Goal: Task Accomplishment & Management: Use online tool/utility

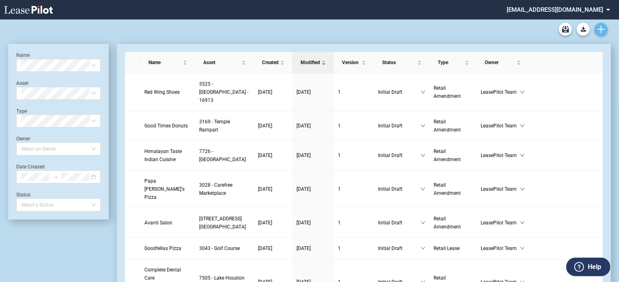
click at [604, 32] on icon "Create new document" at bounding box center [600, 29] width 7 height 7
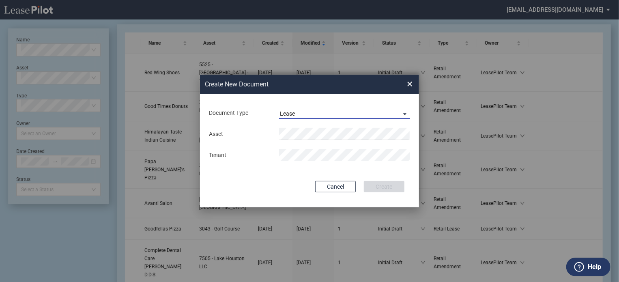
click at [403, 113] on span "Document Type: \aLease\a" at bounding box center [403, 114] width 10 height 8
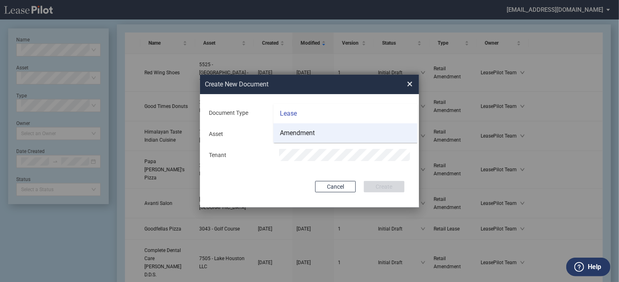
click at [305, 131] on div "Amendment" at bounding box center [297, 133] width 35 height 9
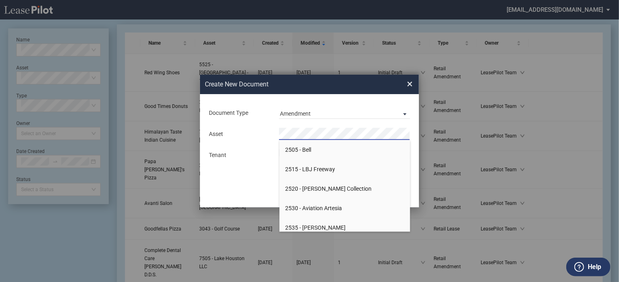
click at [444, 163] on div "Create New Document Create New Conformed Deal × Document Type Amendment Deal Ty…" at bounding box center [309, 141] width 619 height 282
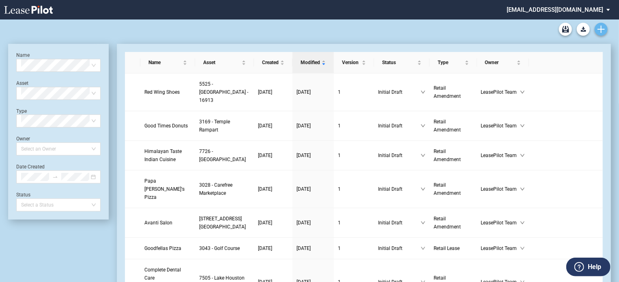
click at [599, 29] on use "Create new document" at bounding box center [600, 29] width 7 height 7
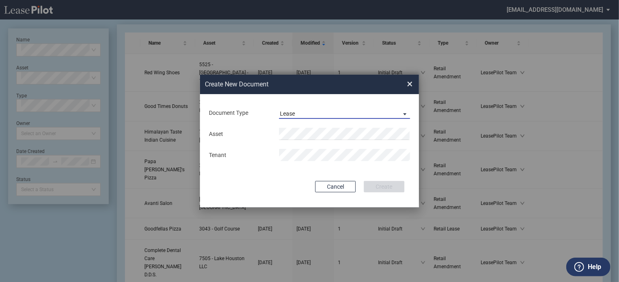
click at [407, 113] on span "Document Type: \aLease\a" at bounding box center [403, 114] width 10 height 8
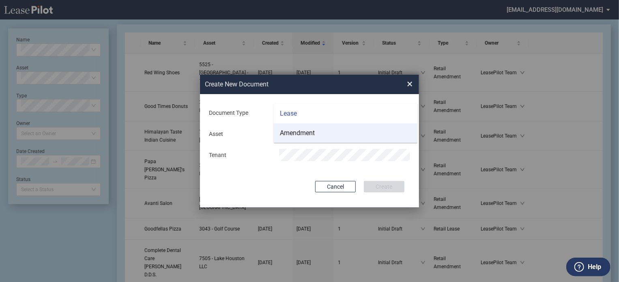
click at [297, 131] on div "Amendment" at bounding box center [297, 133] width 35 height 9
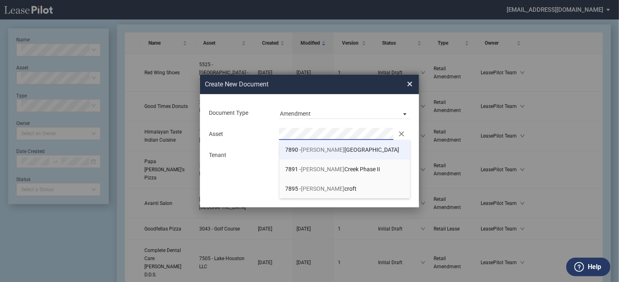
click at [320, 146] on span "7890 - Steele Creek Crossing" at bounding box center [343, 149] width 114 height 6
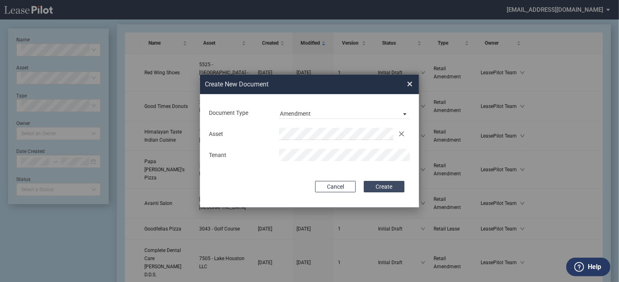
click at [375, 185] on button "Create" at bounding box center [384, 186] width 41 height 11
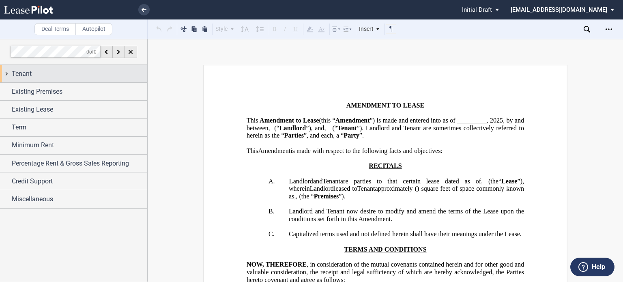
click at [33, 73] on div "Tenant" at bounding box center [79, 74] width 135 height 10
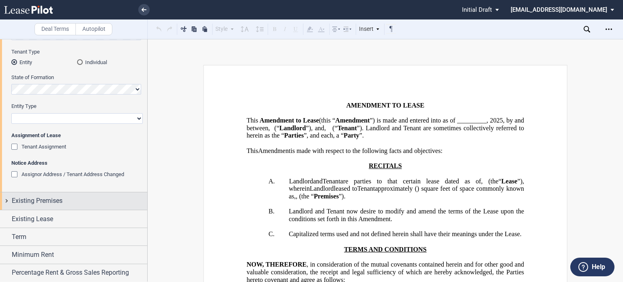
scroll to position [116, 0]
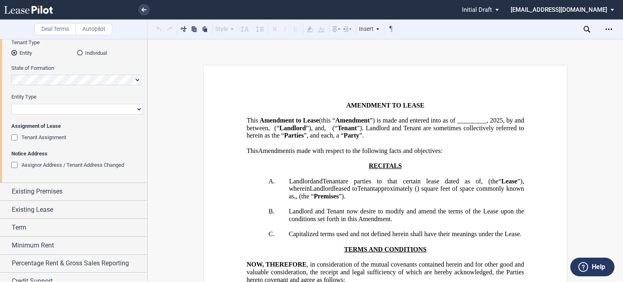
click at [14, 135] on div "Tenant Assignment" at bounding box center [15, 138] width 8 height 8
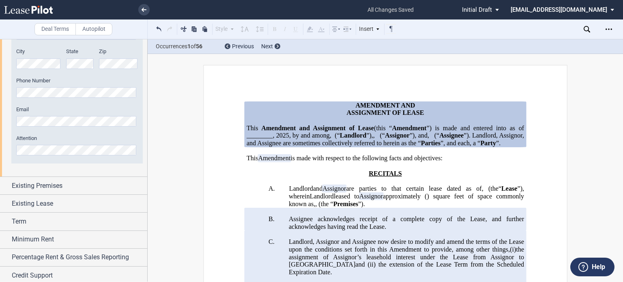
scroll to position [670, 0]
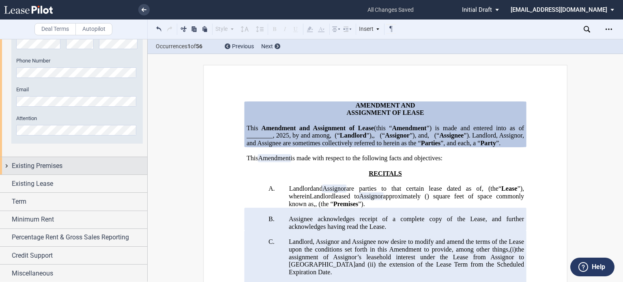
click at [66, 169] on div "Existing Premises" at bounding box center [79, 166] width 135 height 10
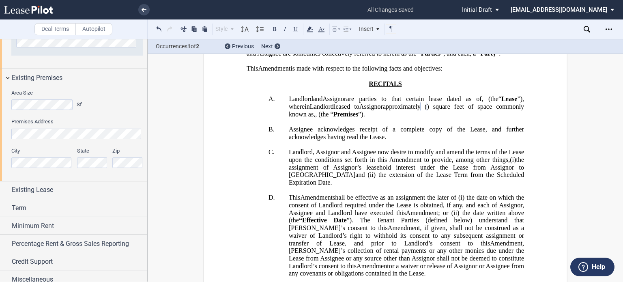
scroll to position [765, 0]
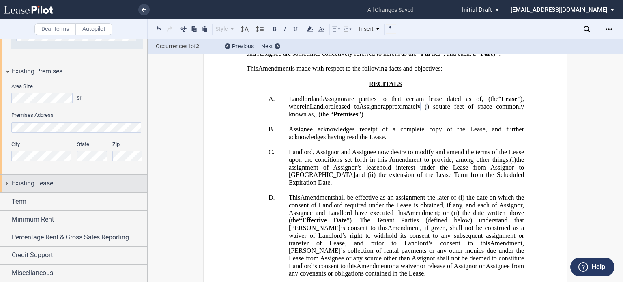
click at [60, 187] on div "Existing Lease" at bounding box center [79, 183] width 135 height 10
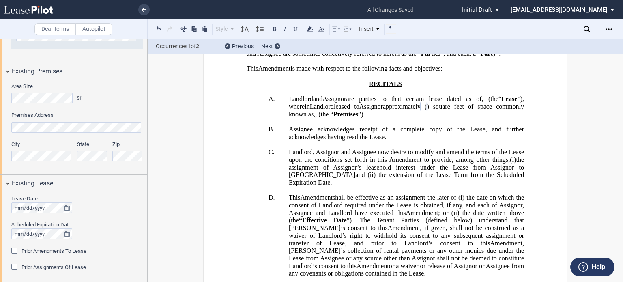
drag, startPoint x: 147, startPoint y: 221, endPoint x: 146, endPoint y: 236, distance: 15.5
click at [146, 236] on div at bounding box center [74, 160] width 148 height 243
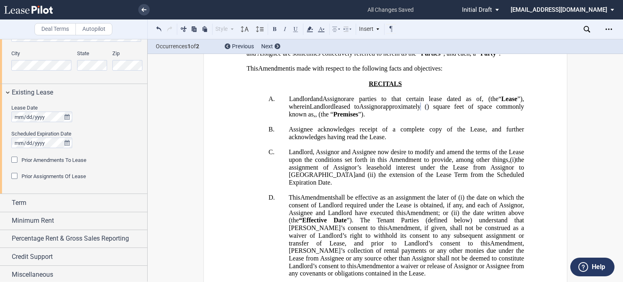
scroll to position [857, 0]
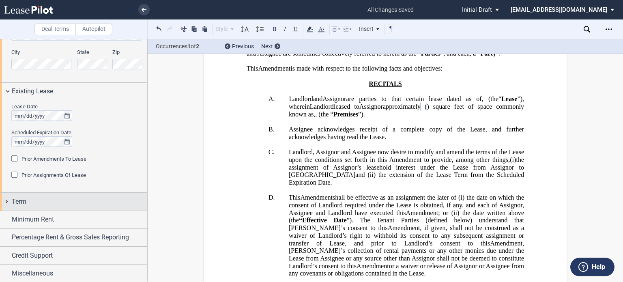
click at [77, 205] on div "Term" at bounding box center [79, 202] width 135 height 10
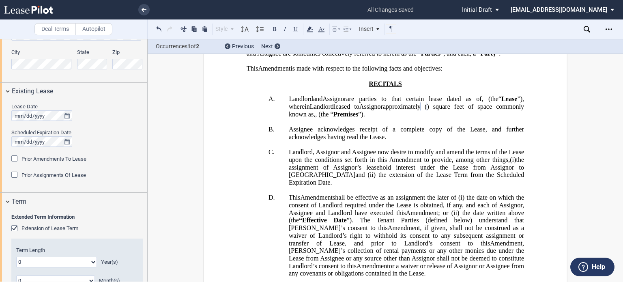
click at [15, 225] on div "Extension of Lease Term" at bounding box center [15, 229] width 8 height 8
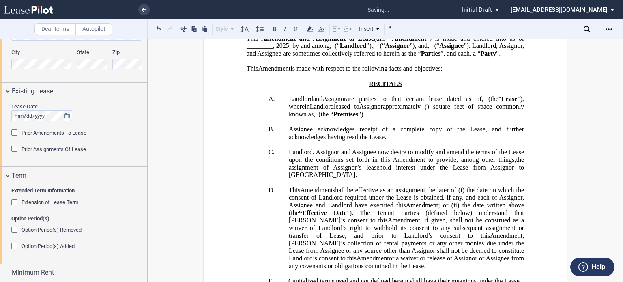
scroll to position [910, 0]
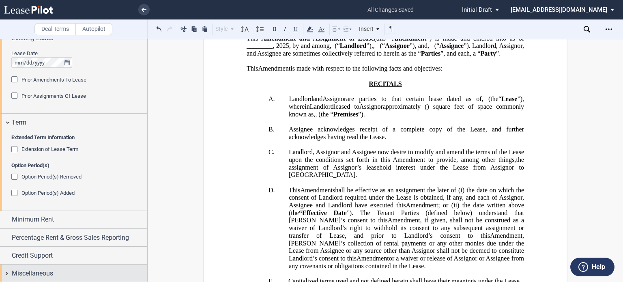
click at [45, 274] on span "Miscellaneous" at bounding box center [32, 273] width 41 height 10
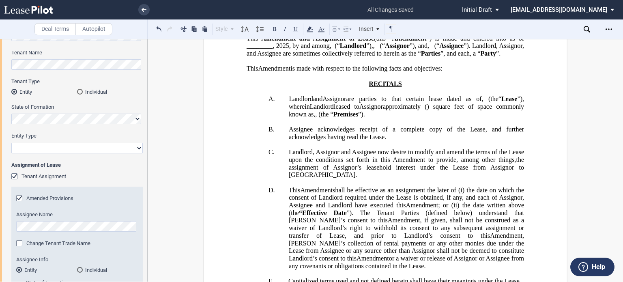
scroll to position [0, 0]
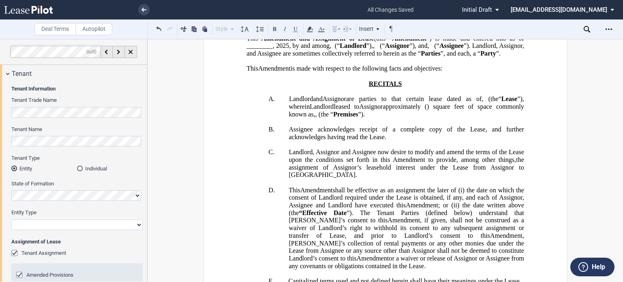
click at [77, 170] on div "Individual" at bounding box center [80, 168] width 6 height 6
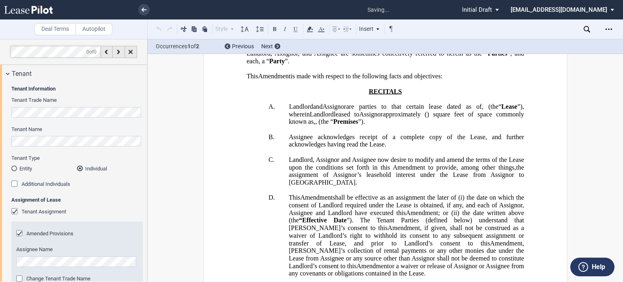
click at [74, 135] on div "Tenant Name" at bounding box center [76, 136] width 131 height 21
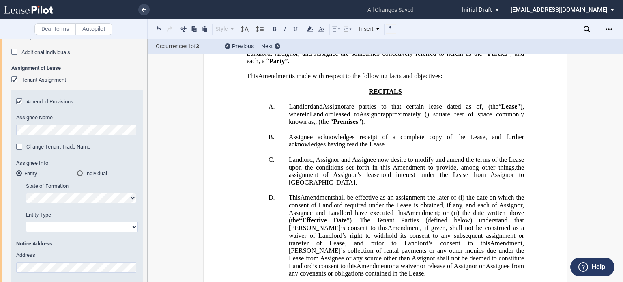
click at [476, 49] on span "﻿ ﻿ ﻿ ﻿ ﻿ ﻿" at bounding box center [482, 45] width 12 height 7
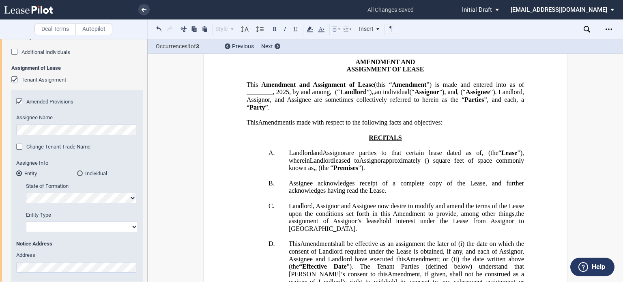
scroll to position [28, 0]
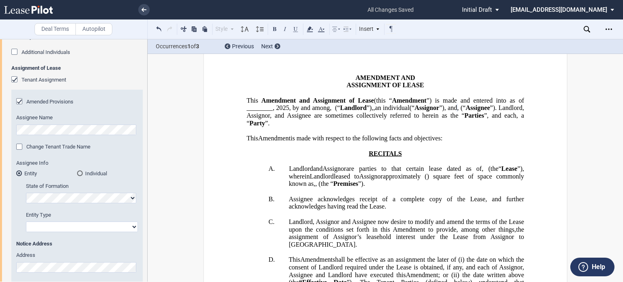
click at [301, 111] on span "”) is made and entered into as of ________," at bounding box center [386, 104] width 279 height 15
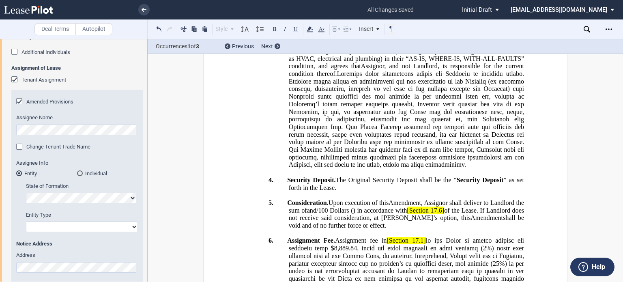
scroll to position [604, 0]
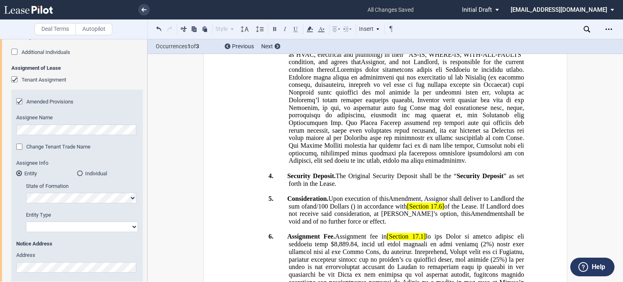
click at [344, 5] on span "[___]" at bounding box center [337, 1] width 14 height 7
click at [344, 5] on span "[18.5" at bounding box center [337, 1] width 14 height 7
drag, startPoint x: 303, startPoint y: 101, endPoint x: 379, endPoint y: 101, distance: 76.2
click at [379, 35] on span "NNN Reconciliation . The Parties acknowledge that annual adjustments for the ye…" at bounding box center [406, 12] width 238 height 45
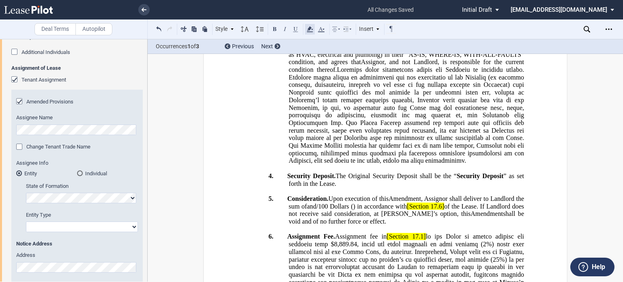
click at [310, 28] on use at bounding box center [310, 29] width 6 height 6
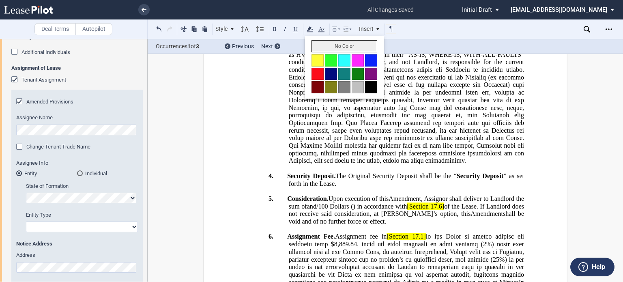
click at [325, 44] on button "No Color" at bounding box center [344, 46] width 66 height 12
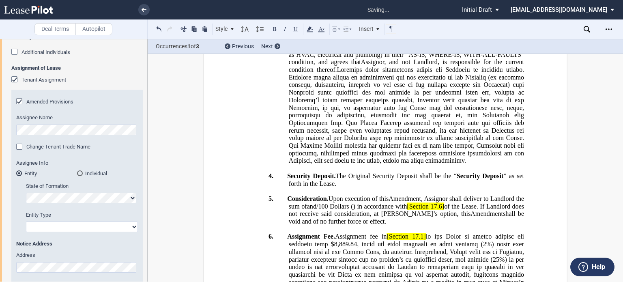
click at [389, 35] on span "of the Lease will occur sometime in the future when Landlord completes its annu…" at bounding box center [407, 16] width 237 height 37
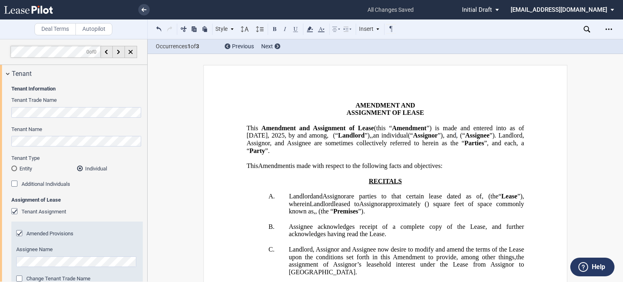
scroll to position [0, 45]
click at [15, 169] on div "Entity" at bounding box center [14, 168] width 6 height 6
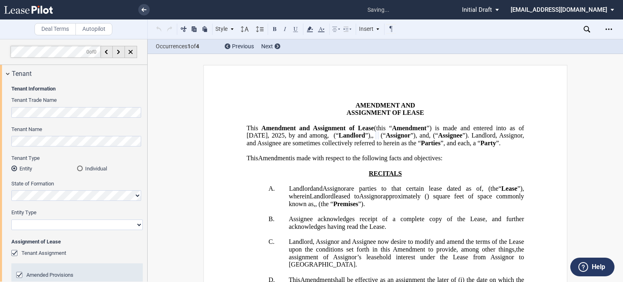
click at [137, 225] on select "Corporation Limited Liability Company General Partnership Limited Partnership O…" at bounding box center [76, 224] width 131 height 11
select select "limited liability company"
click at [11, 219] on select "Corporation Limited Liability Company General Partnership Limited Partnership O…" at bounding box center [76, 224] width 131 height 11
click at [152, 140] on div "Deal Terms Autopilot Style 1. SECTION (a) Subsection Normal Normal 8pt 9pt 10pt…" at bounding box center [311, 160] width 623 height 243
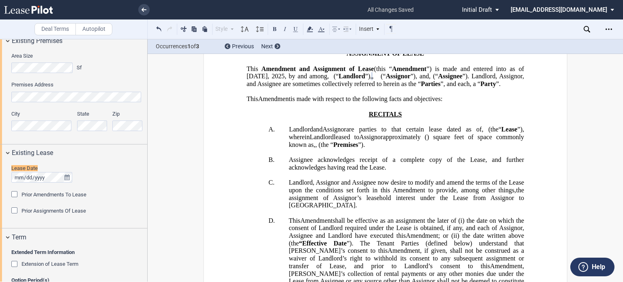
scroll to position [803, 0]
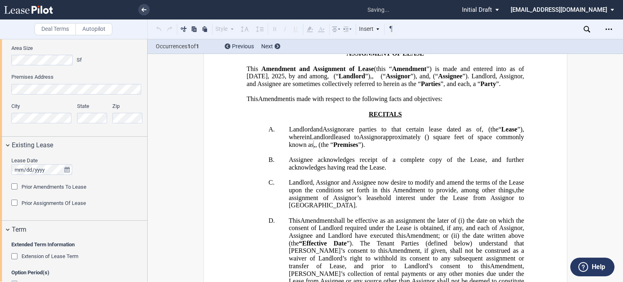
click at [141, 88] on div "Area Size Sf Premises Address City State Zip" at bounding box center [73, 89] width 147 height 94
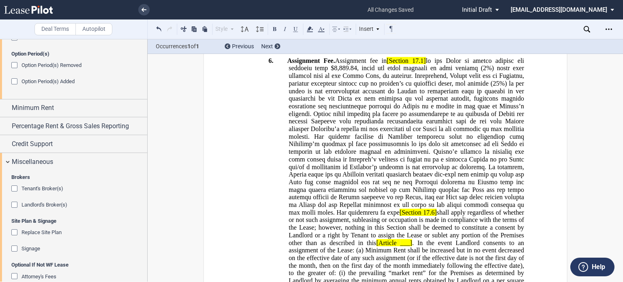
scroll to position [1033, 0]
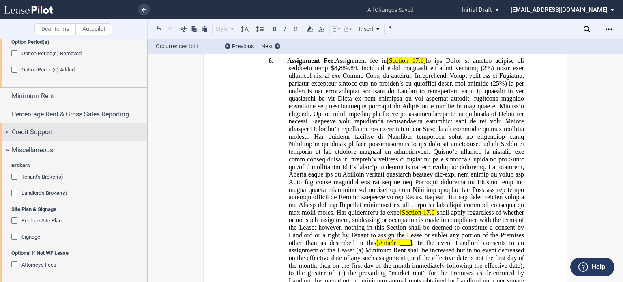
click at [57, 134] on div "Credit Support" at bounding box center [79, 132] width 135 height 10
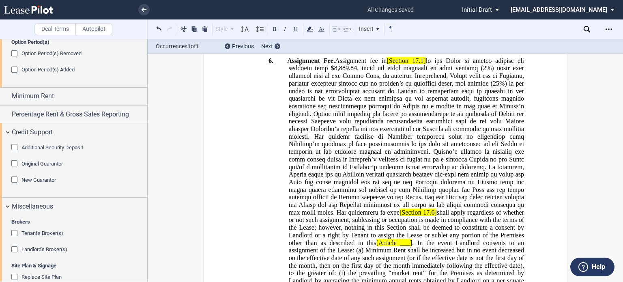
click at [15, 149] on div "Additional Security Deposit" at bounding box center [15, 148] width 8 height 8
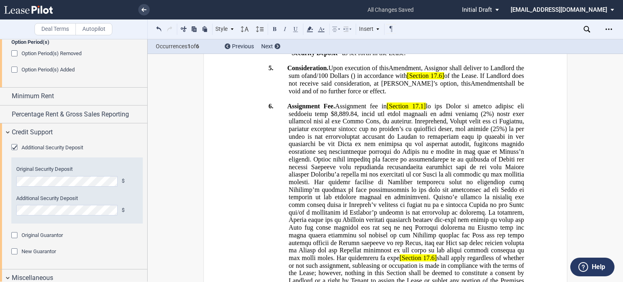
drag, startPoint x: 347, startPoint y: 144, endPoint x: 393, endPoint y: 161, distance: 48.6
click at [393, 57] on p "4. Security Deposit. Upon execution of this Amendment Assignment by Assignee, A…" at bounding box center [406, 26] width 235 height 61
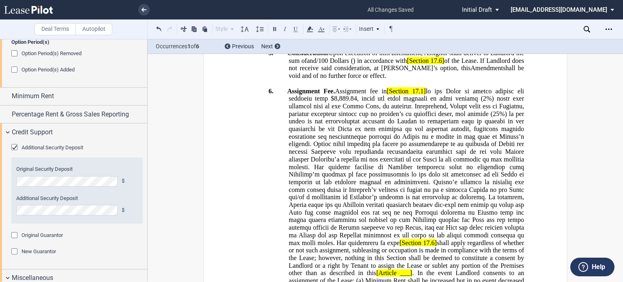
click at [340, 4] on span "s" at bounding box center [338, -1] width 2 height 7
drag, startPoint x: 339, startPoint y: 185, endPoint x: 487, endPoint y: 194, distance: 148.3
click at [487, 41] on span "The Original Security Deposit and the Additional Security Deposit, the sum of w…" at bounding box center [407, 30] width 237 height 22
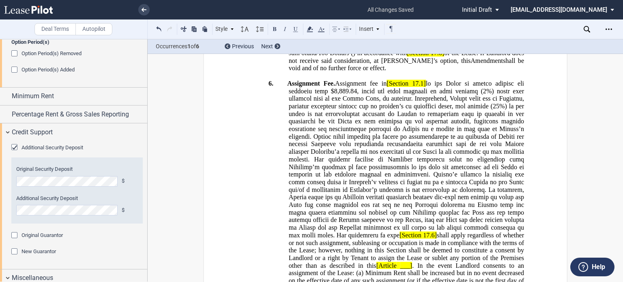
drag, startPoint x: 285, startPoint y: 202, endPoint x: 524, endPoint y: 227, distance: 240.6
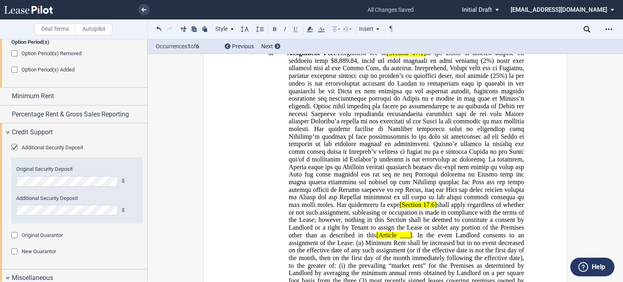
click at [15, 237] on div "Original Guarantor" at bounding box center [15, 236] width 8 height 8
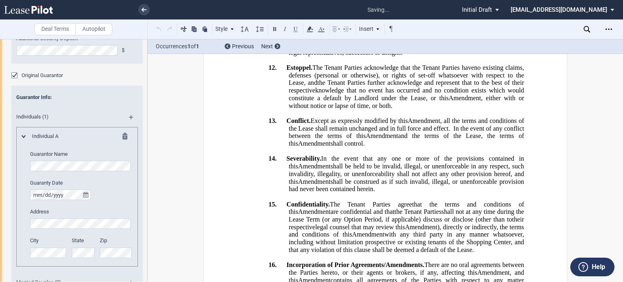
scroll to position [2721, 0]
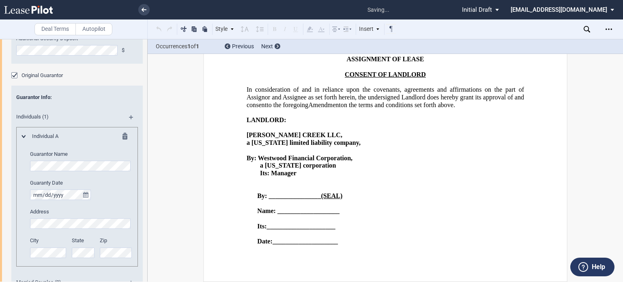
click at [131, 222] on div "Individual A Guarantor Name Guaranty Date Address City State Zip" at bounding box center [77, 197] width 122 height 140
click at [139, 222] on div "Guarantor Info : Individuals (1) Individual A Guarantor Name Guaranty Date Addr…" at bounding box center [76, 198] width 131 height 225
drag, startPoint x: 147, startPoint y: 228, endPoint x: 147, endPoint y: 241, distance: 13.0
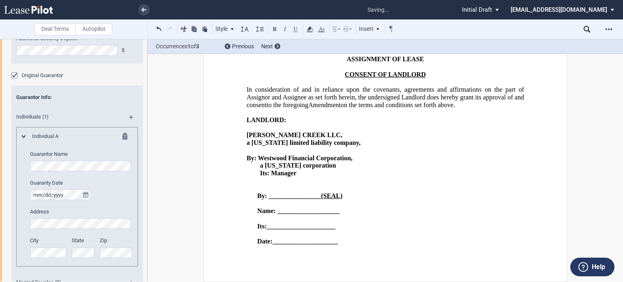
click at [147, 241] on div at bounding box center [74, 160] width 148 height 243
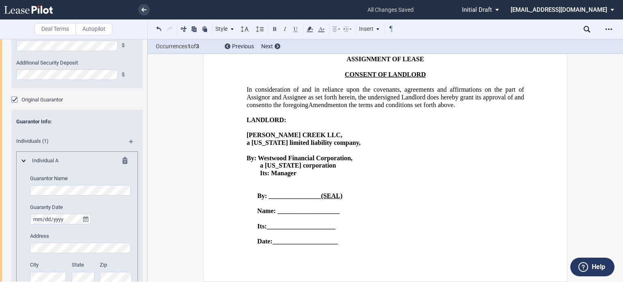
scroll to position [1160, 0]
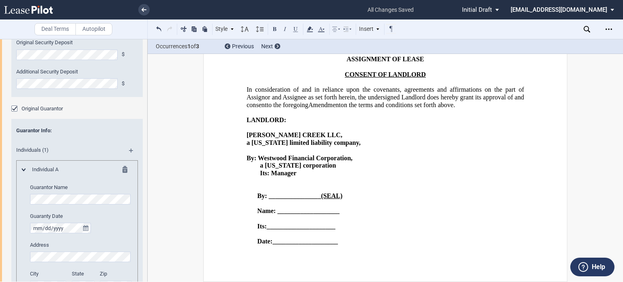
click at [129, 150] on md-icon at bounding box center [134, 153] width 11 height 10
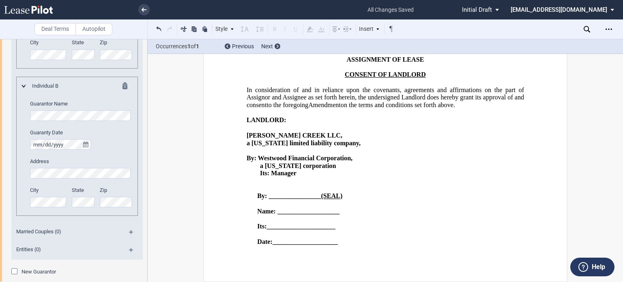
scroll to position [0, 26]
click at [170, 178] on div "Deal Terms Autopilot Style 1. SECTION (a) Subsection Normal Normal 8pt 9pt 10pt…" at bounding box center [311, 160] width 623 height 243
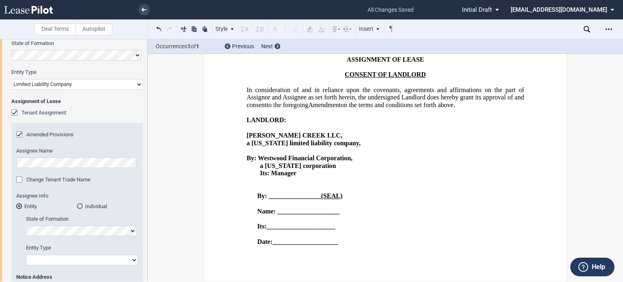
scroll to position [0, 5]
click at [78, 204] on div "Individual" at bounding box center [80, 206] width 6 height 6
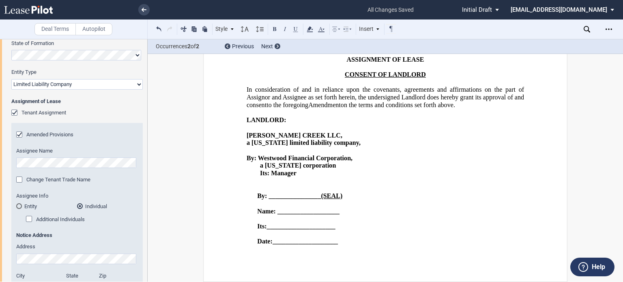
scroll to position [0, 0]
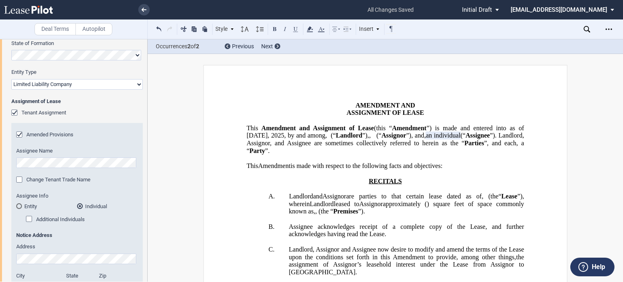
click at [426, 139] on span "an individual" at bounding box center [443, 135] width 34 height 7
drag, startPoint x: 623, startPoint y: 53, endPoint x: 623, endPoint y: 59, distance: 6.1
click at [623, 59] on div "Deal Terms Autopilot Style Normal 8pt 9pt 10pt 10.5pt 11pt 12pt 14pt 16pt Norma…" at bounding box center [311, 160] width 623 height 243
drag, startPoint x: 623, startPoint y: 53, endPoint x: 623, endPoint y: 60, distance: 7.3
click at [623, 60] on div "Deal Terms Autopilot Style Normal 8pt 9pt 10pt 10.5pt 11pt 12pt 14pt 16pt Norma…" at bounding box center [311, 160] width 623 height 243
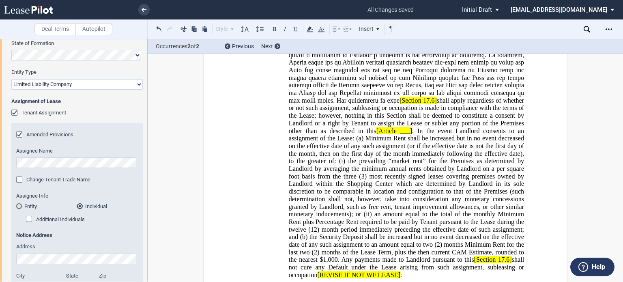
scroll to position [889, 0]
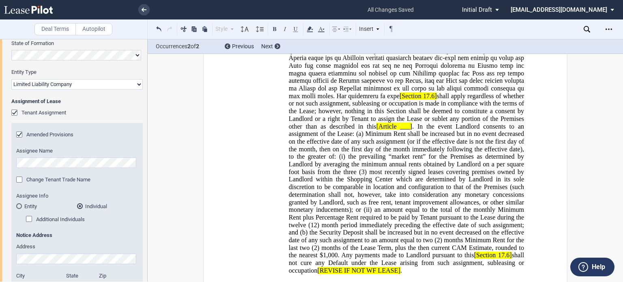
drag, startPoint x: 148, startPoint y: 84, endPoint x: 147, endPoint y: 95, distance: 11.4
click at [147, 95] on div "Deal Terms Autopilot Style 1. SECTION (a) Subsection Normal Normal 8pt 9pt 10pt…" at bounding box center [311, 160] width 623 height 243
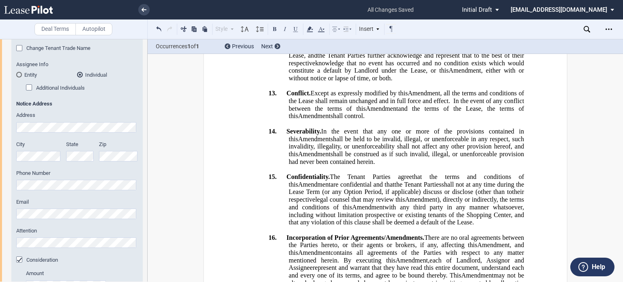
scroll to position [1744, 0]
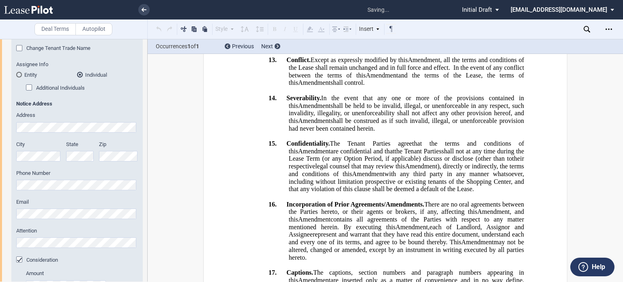
click at [0, 185] on div "Tenant Information Tenant Trade Name Tenant Name Tenant Type Entity Individual …" at bounding box center [73, 162] width 147 height 703
drag, startPoint x: 21, startPoint y: 206, endPoint x: 193, endPoint y: 161, distance: 178.0
click at [13, 240] on div "Amended Provisions Assignee Name Change Tenant Trade Name New Trade Name Assign…" at bounding box center [76, 153] width 131 height 324
click at [27, 177] on div "Phone Number" at bounding box center [77, 180] width 122 height 21
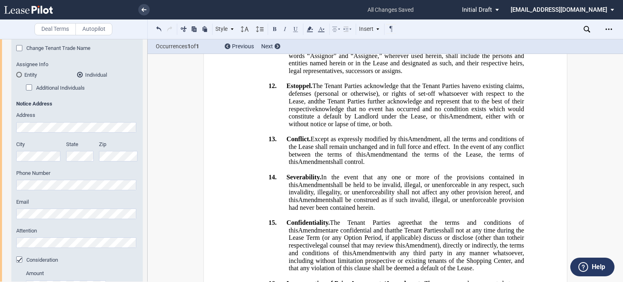
scroll to position [1643, 0]
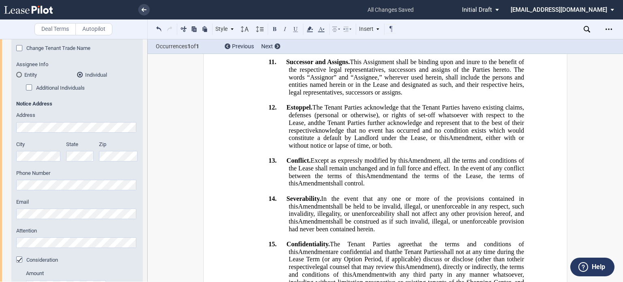
drag, startPoint x: 145, startPoint y: 103, endPoint x: 145, endPoint y: 73, distance: 30.4
click at [145, 73] on div "Tenant Information Tenant Trade Name Tenant Name Tenant Type Entity Individual …" at bounding box center [73, 162] width 147 height 703
drag, startPoint x: 147, startPoint y: 83, endPoint x: 146, endPoint y: 68, distance: 14.7
click at [146, 65] on div at bounding box center [74, 160] width 148 height 243
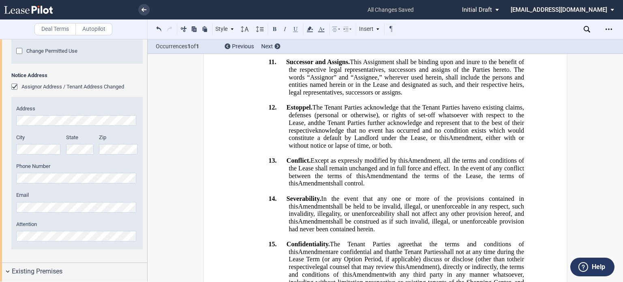
scroll to position [0, 236]
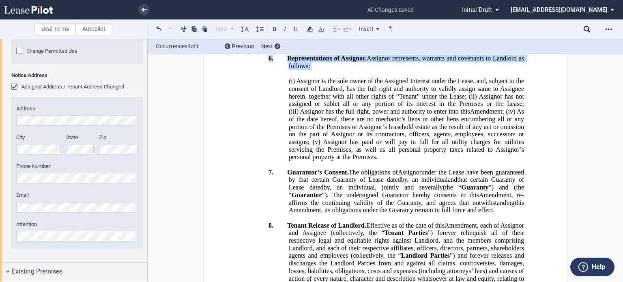
scroll to position [1136, 0]
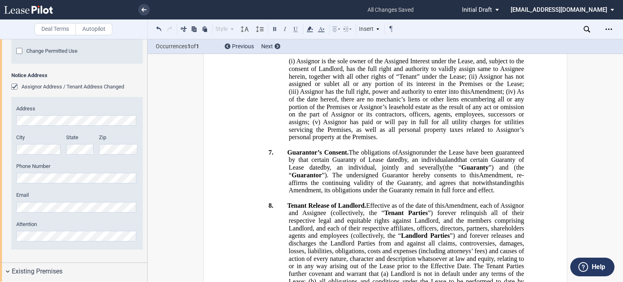
drag, startPoint x: 288, startPoint y: 125, endPoint x: 333, endPoint y: 242, distance: 125.7
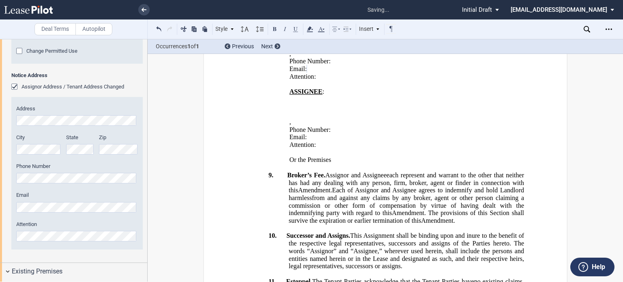
scroll to position [734, 0]
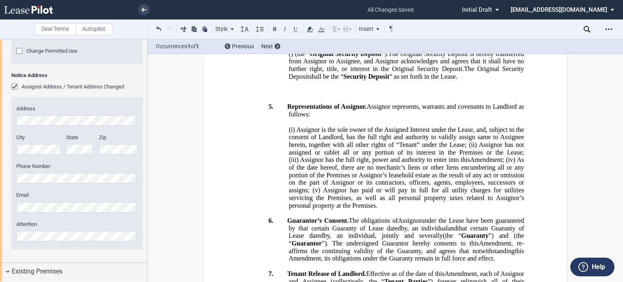
click at [310, 88] on p at bounding box center [385, 84] width 277 height 8
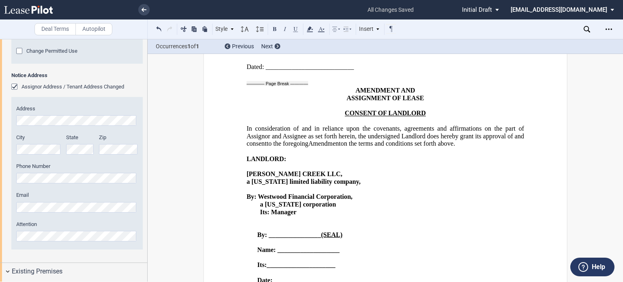
scroll to position [2162, 0]
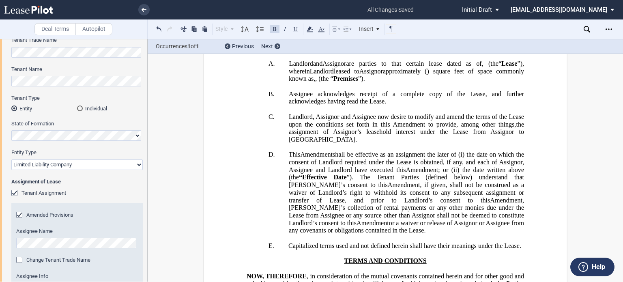
scroll to position [0, 0]
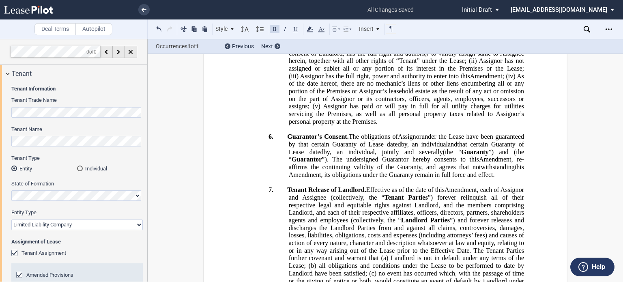
scroll to position [788, 0]
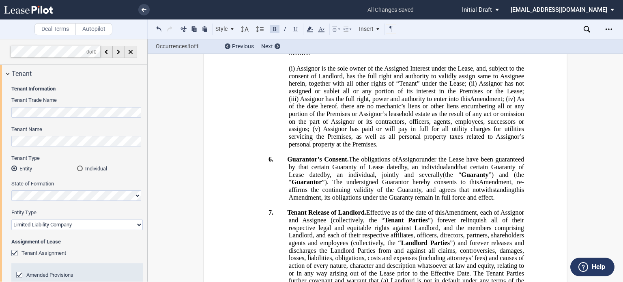
click at [292, 34] on p "﻿" at bounding box center [385, 31] width 277 height 8
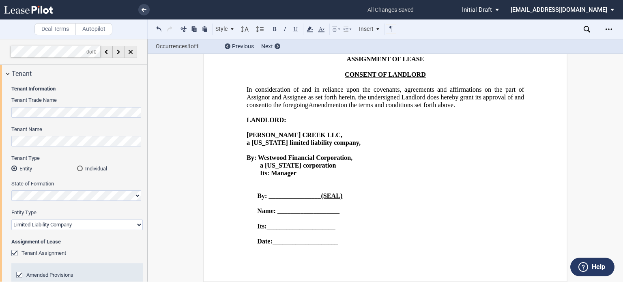
scroll to position [2205, 0]
drag, startPoint x: 329, startPoint y: 123, endPoint x: 347, endPoint y: 125, distance: 17.5
click at [295, 28] on button at bounding box center [296, 29] width 10 height 10
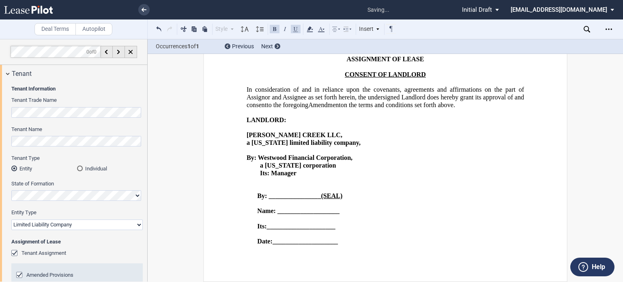
drag, startPoint x: 389, startPoint y: 116, endPoint x: 447, endPoint y: 136, distance: 61.1
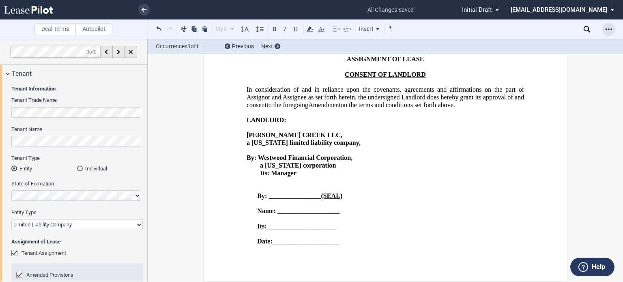
click at [609, 30] on icon "Open Lease options menu" at bounding box center [608, 29] width 6 height 6
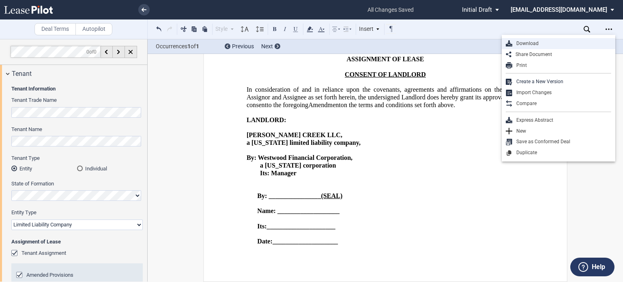
click at [526, 44] on div "Download" at bounding box center [561, 43] width 99 height 7
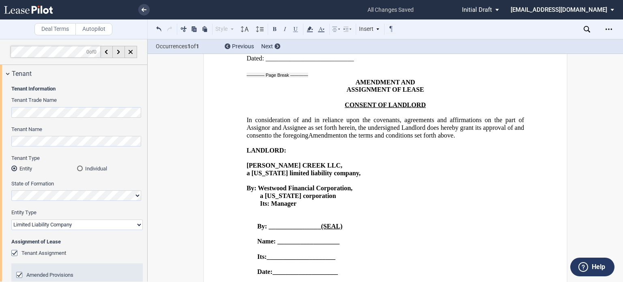
scroll to position [2167, 0]
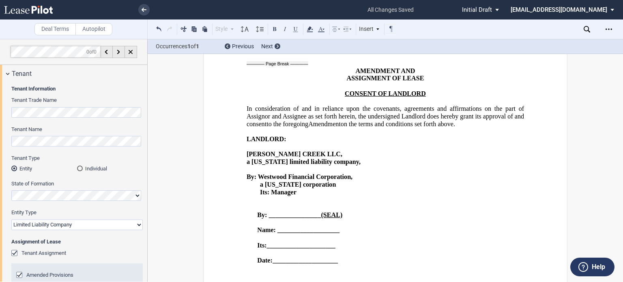
drag, startPoint x: 470, startPoint y: 157, endPoint x: 493, endPoint y: 155, distance: 22.8
click at [294, 28] on button at bounding box center [296, 29] width 10 height 10
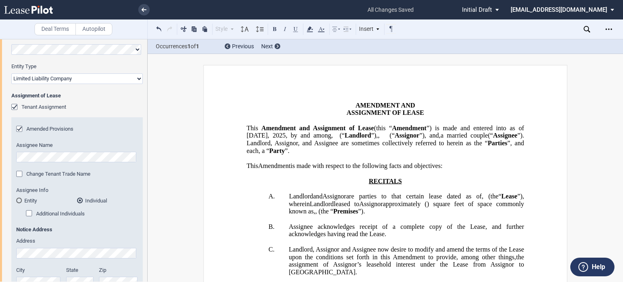
scroll to position [153, 0]
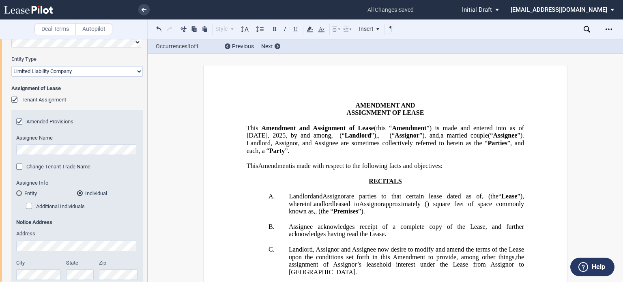
click at [19, 121] on div "Amended Provisions" at bounding box center [20, 122] width 8 height 8
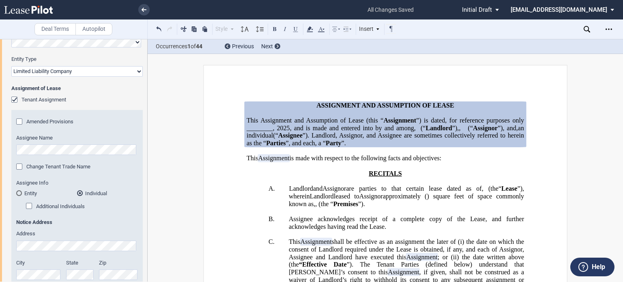
click at [289, 130] on span "”) is dated, for reference purposes only ________," at bounding box center [386, 124] width 279 height 15
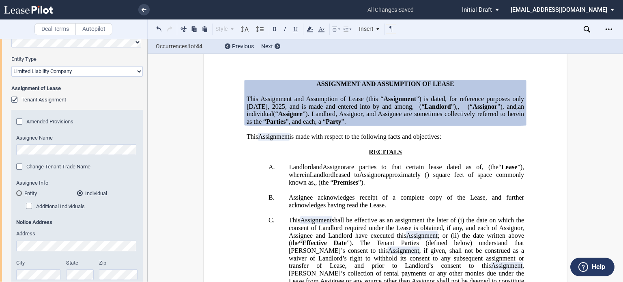
scroll to position [0, 0]
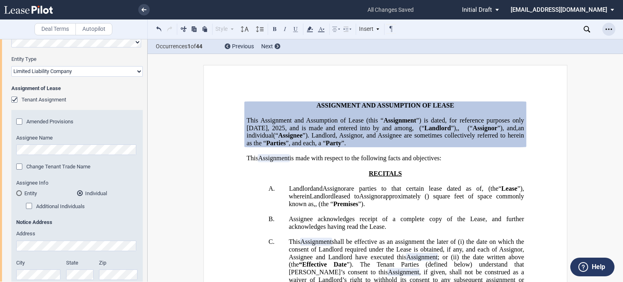
click at [609, 31] on icon "Open Lease options menu" at bounding box center [608, 29] width 6 height 6
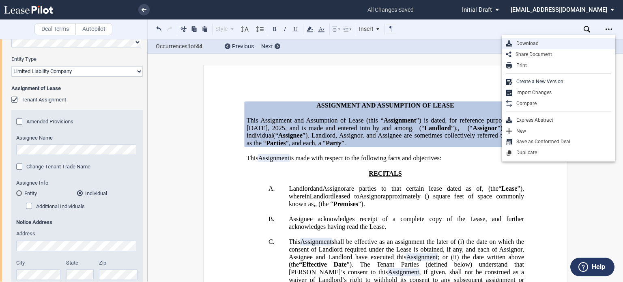
click at [535, 45] on div "Download" at bounding box center [561, 43] width 99 height 7
